Goal: Navigation & Orientation: Find specific page/section

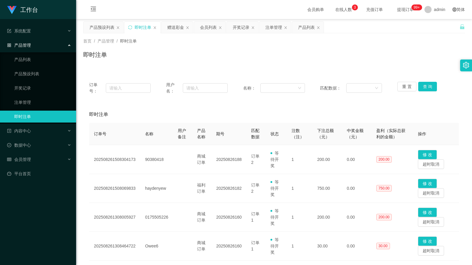
click at [154, 68] on div "首页 / 产品管理 / 即时注单 / 即时注单" at bounding box center [274, 50] width 396 height 35
click at [212, 29] on div "会员列表" at bounding box center [208, 27] width 17 height 11
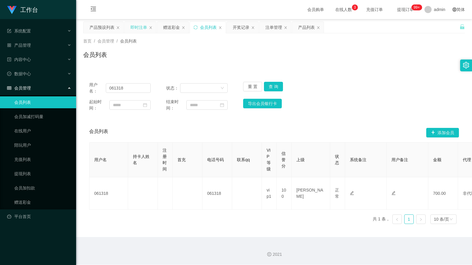
click at [142, 29] on div "即时注单" at bounding box center [139, 27] width 17 height 11
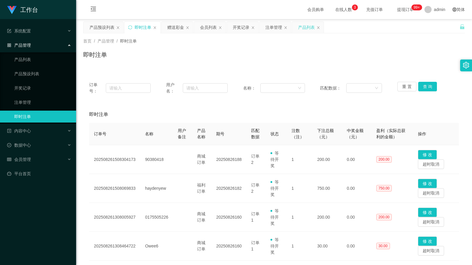
click at [297, 28] on div "产品列表" at bounding box center [308, 27] width 32 height 11
click at [299, 28] on div "产品列表" at bounding box center [306, 27] width 17 height 11
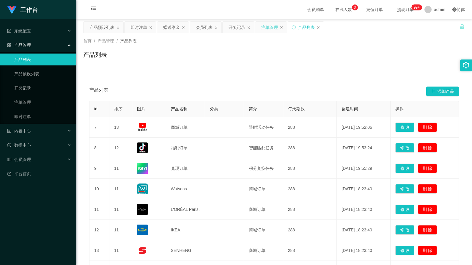
click at [274, 28] on div "注单管理" at bounding box center [269, 27] width 17 height 11
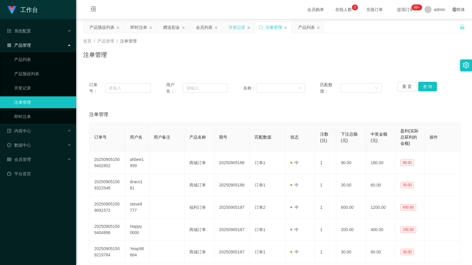
click at [238, 26] on div "开奖记录" at bounding box center [237, 27] width 17 height 11
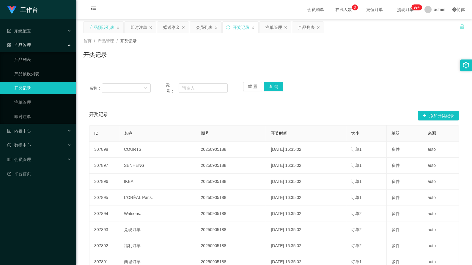
click at [92, 29] on div "产品预设列表" at bounding box center [102, 27] width 25 height 11
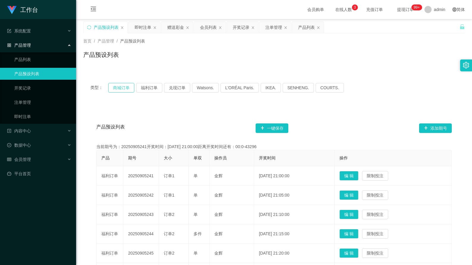
click at [118, 89] on button "商城订单" at bounding box center [121, 88] width 26 height 10
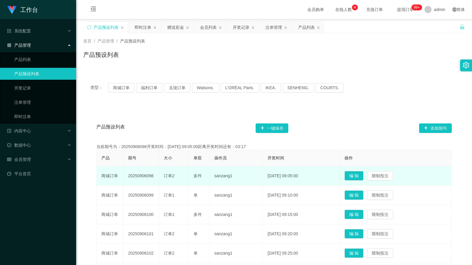
drag, startPoint x: 155, startPoint y: 176, endPoint x: 128, endPoint y: 175, distance: 26.8
click at [128, 175] on td "20250906098" at bounding box center [141, 175] width 36 height 19
copy td "20250906098"
